Goal: Task Accomplishment & Management: Manage account settings

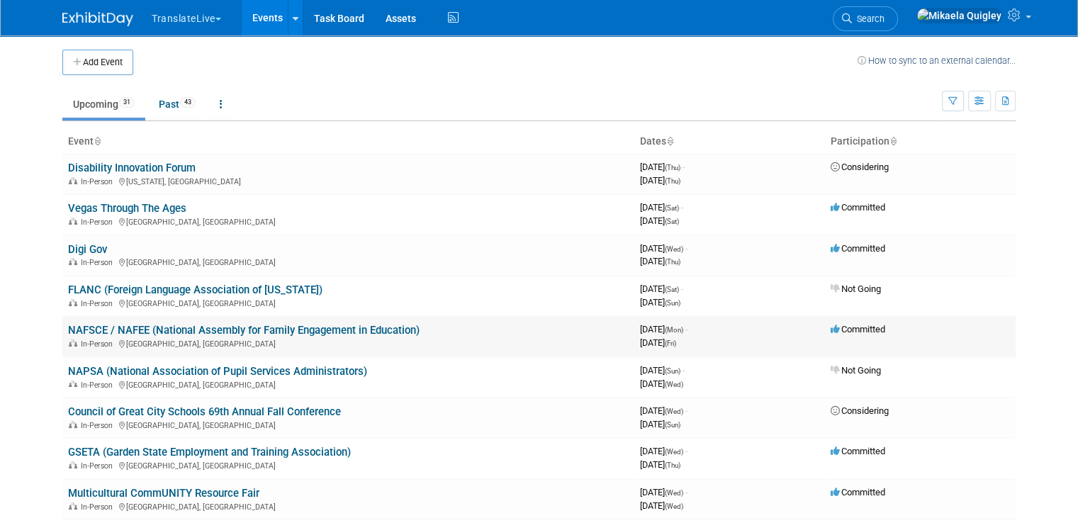
click at [221, 328] on link "NAFSCE / NAFEE (National Assembly for Family Engagement in Education)" at bounding box center [243, 330] width 351 height 13
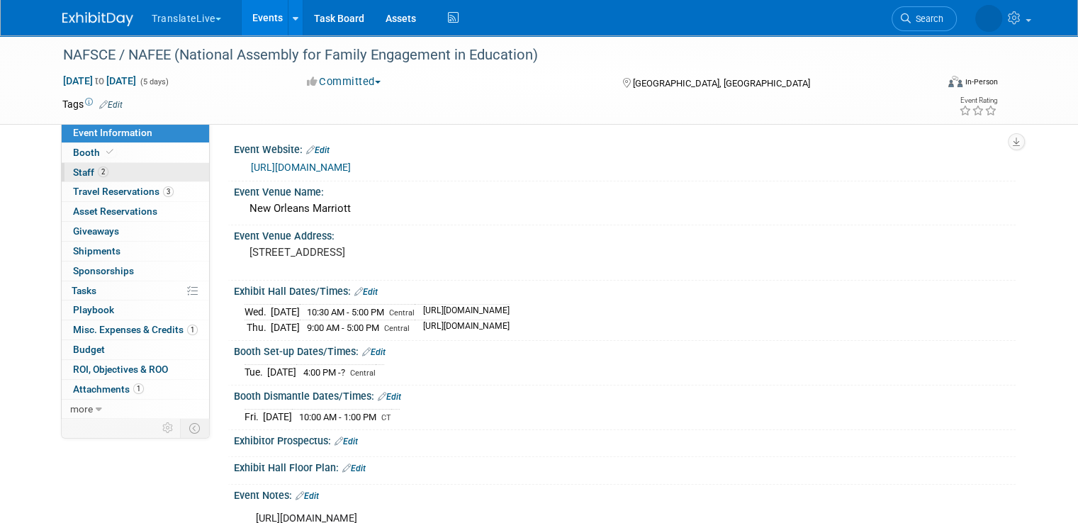
click at [132, 171] on link "2 Staff 2" at bounding box center [135, 172] width 147 height 19
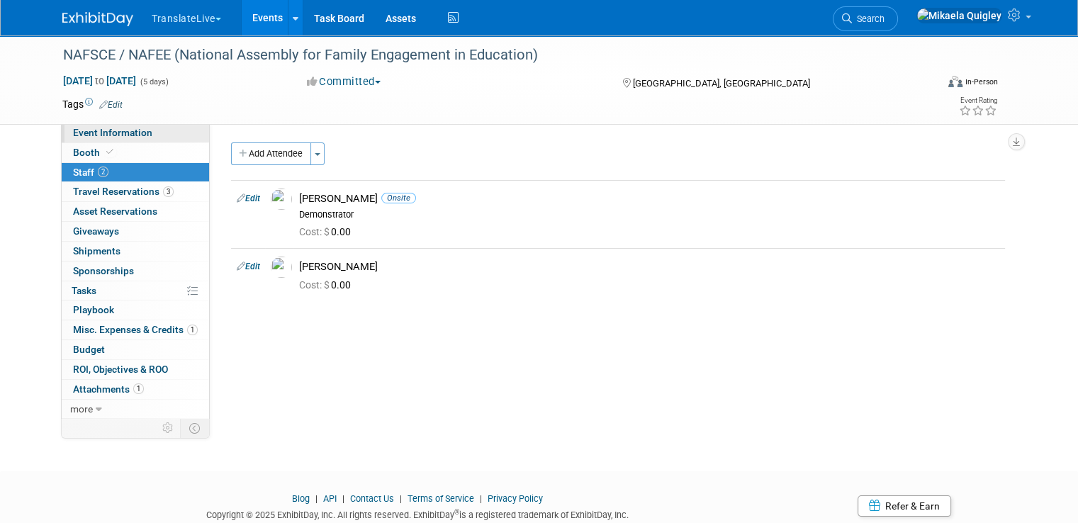
click at [149, 132] on link "Event Information" at bounding box center [135, 132] width 147 height 19
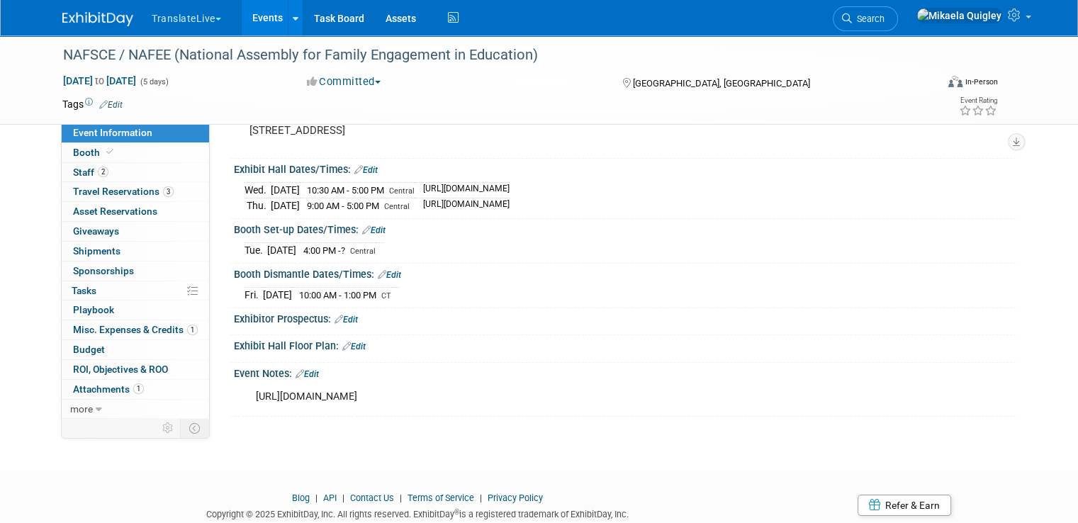
scroll to position [138, 0]
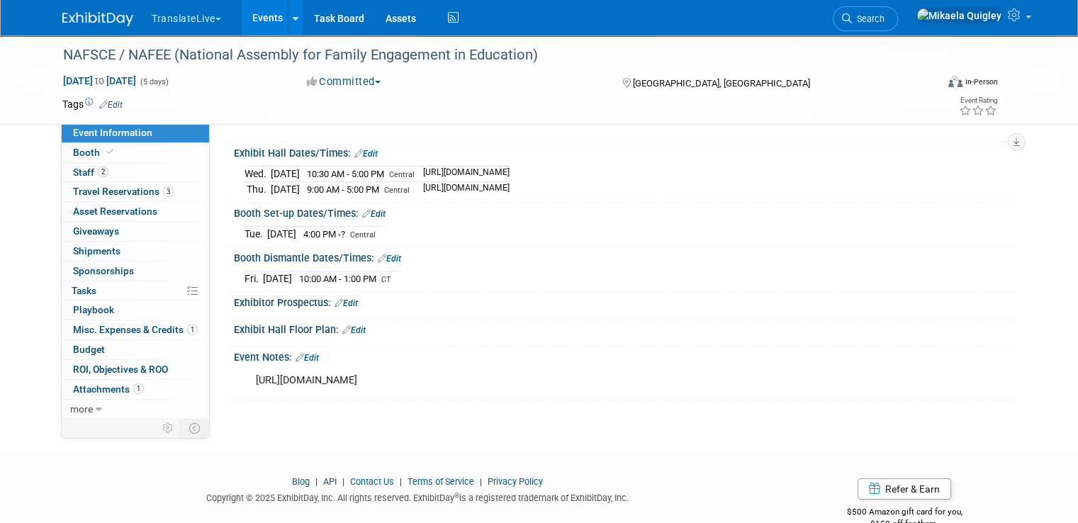
click at [306, 354] on link "Edit" at bounding box center [306, 358] width 23 height 10
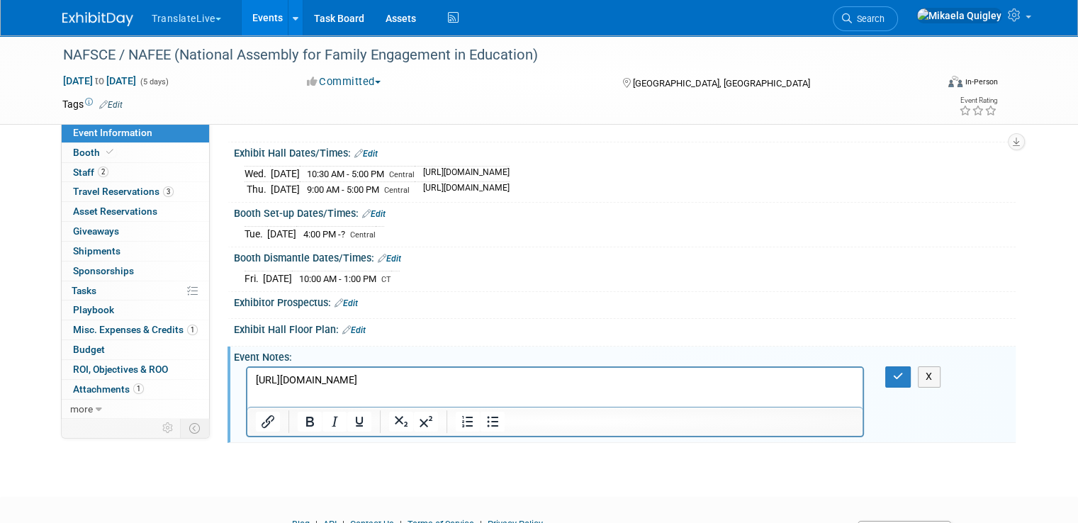
scroll to position [0, 0]
click at [502, 380] on p "https://www.engagementassembly.org/N2lYex" at bounding box center [555, 380] width 599 height 14
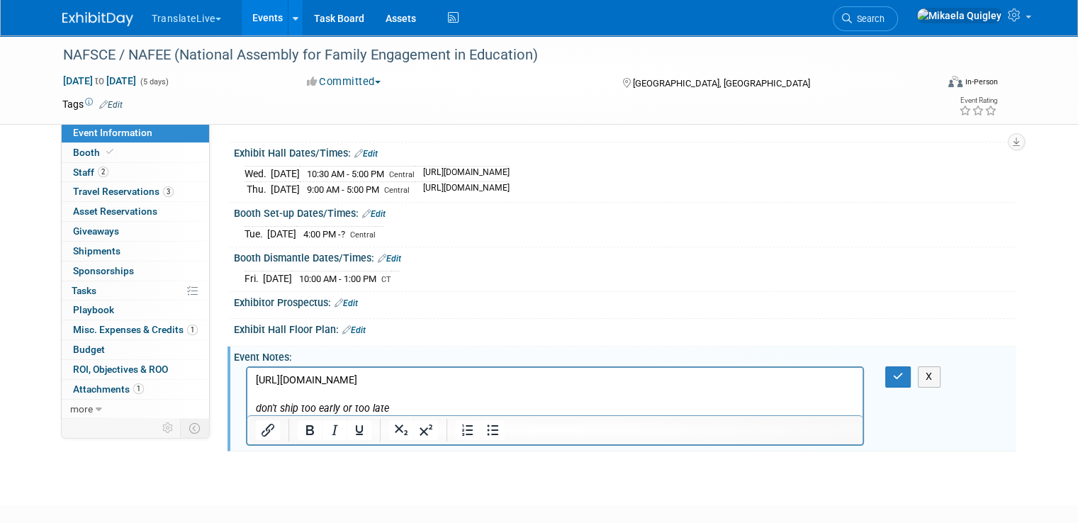
click at [479, 392] on p "Rich Text Area. Press ALT-0 for help." at bounding box center [555, 395] width 599 height 14
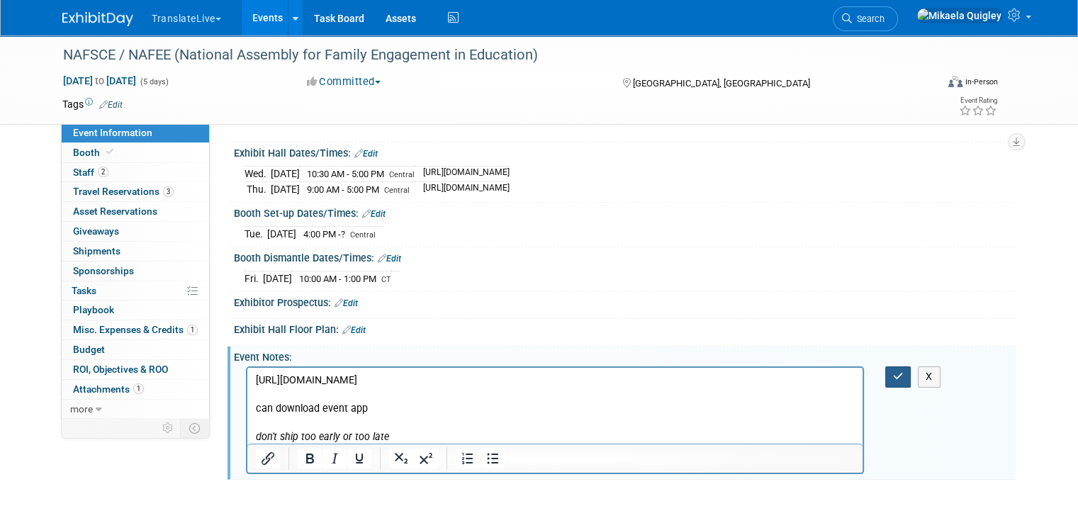
click at [903, 371] on icon "button" at bounding box center [898, 376] width 11 height 10
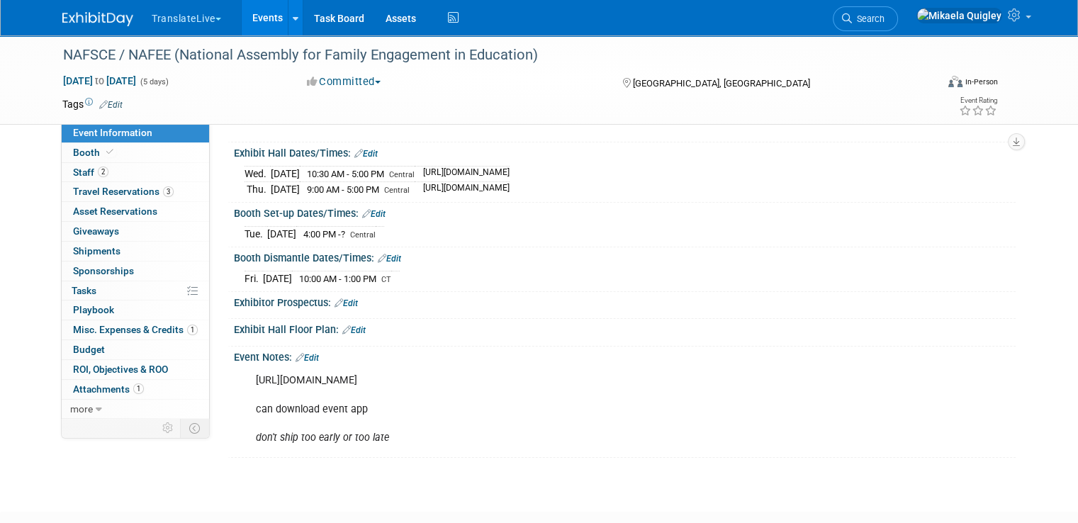
click at [264, 26] on link "Events" at bounding box center [268, 17] width 52 height 35
